Goal: Check status: Check status

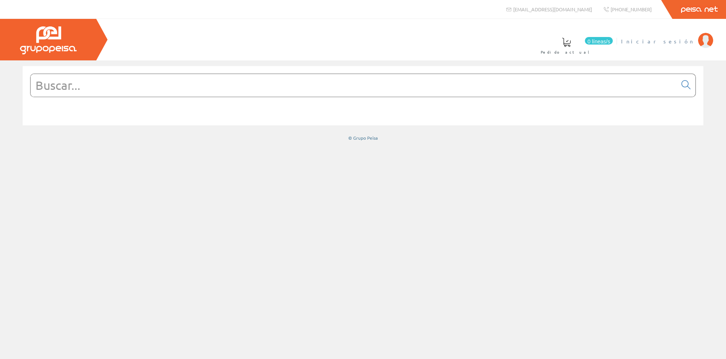
click at [671, 42] on font "Iniciar sesión" at bounding box center [657, 41] width 73 height 7
click at [673, 39] on font "[PERSON_NAME]" at bounding box center [660, 41] width 69 height 7
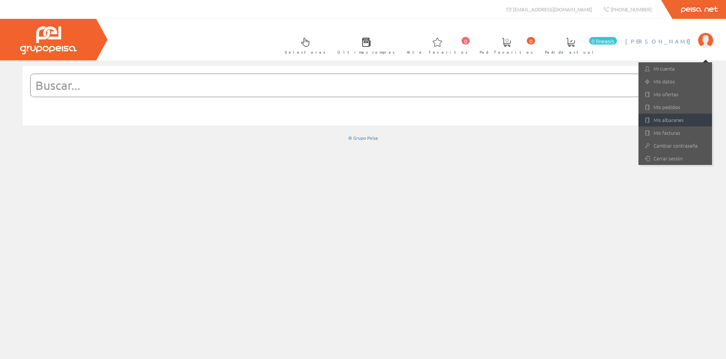
click at [664, 118] on font "Mis albaranes" at bounding box center [669, 119] width 30 height 7
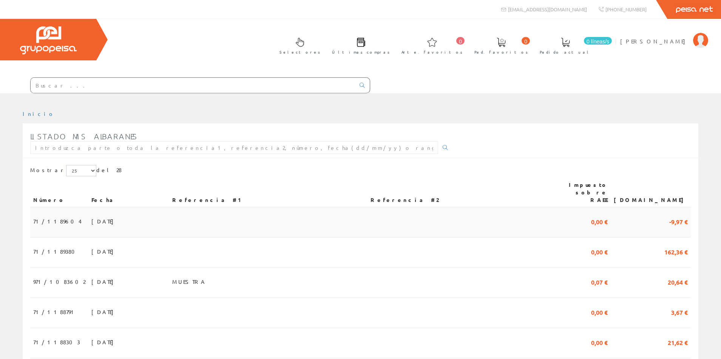
click at [91, 215] on span "08/10/2025" at bounding box center [104, 221] width 26 height 13
click at [662, 41] on font "[PERSON_NAME]" at bounding box center [654, 41] width 69 height 7
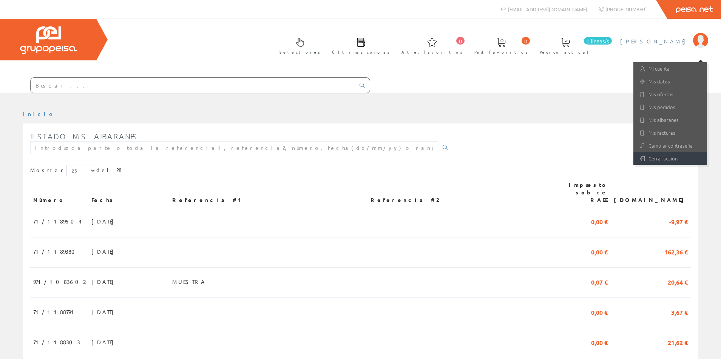
click at [654, 157] on font "Cerrar sesión" at bounding box center [662, 158] width 29 height 7
